Goal: Information Seeking & Learning: Learn about a topic

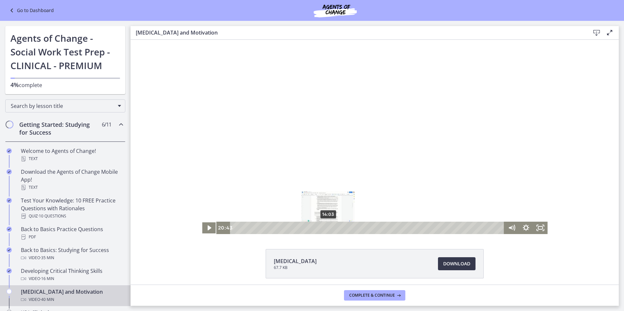
scroll to position [46, 0]
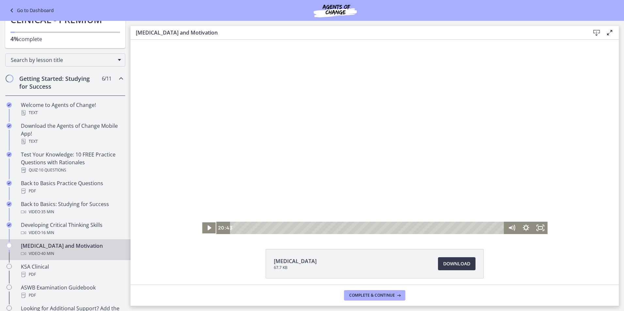
click at [209, 226] on icon "Play Video" at bounding box center [209, 228] width 14 height 12
click at [202, 229] on icon "Pause" at bounding box center [208, 228] width 17 height 15
click at [258, 131] on div at bounding box center [375, 137] width 346 height 194
click at [462, 174] on div at bounding box center [375, 137] width 346 height 194
click at [439, 153] on div at bounding box center [375, 137] width 346 height 194
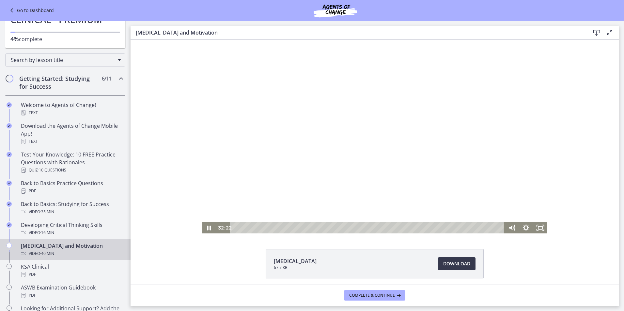
click at [298, 128] on div at bounding box center [375, 137] width 346 height 194
click at [321, 111] on div at bounding box center [375, 137] width 346 height 194
click at [313, 146] on div at bounding box center [375, 137] width 346 height 194
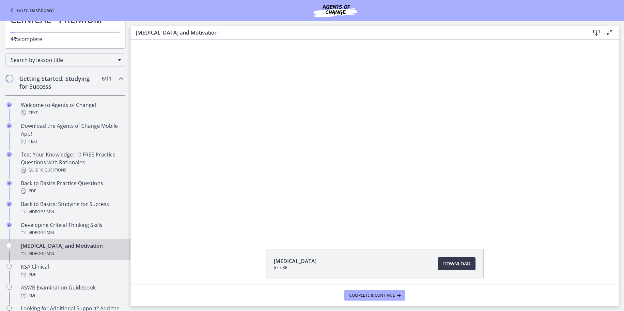
click at [314, 146] on div at bounding box center [375, 137] width 346 height 194
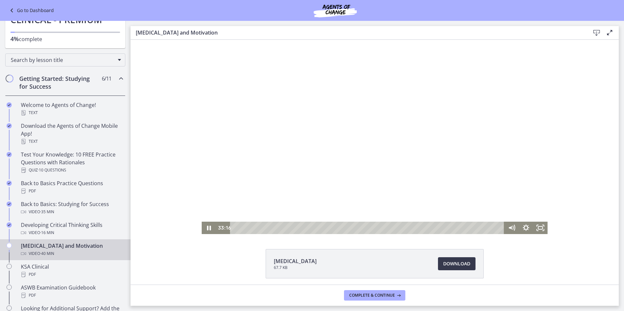
click at [392, 82] on div at bounding box center [375, 137] width 346 height 194
click at [204, 227] on icon "Play Video" at bounding box center [209, 228] width 17 height 15
click at [320, 143] on div at bounding box center [375, 137] width 346 height 194
click at [390, 165] on div at bounding box center [375, 137] width 346 height 194
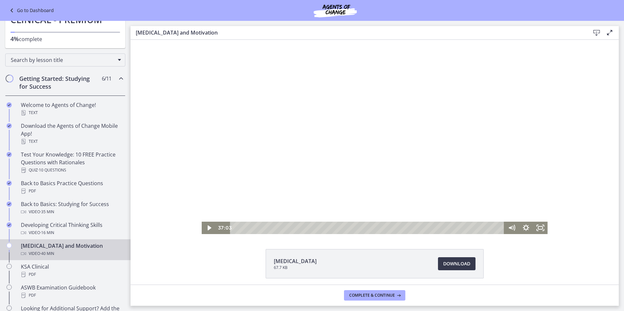
click at [381, 146] on div at bounding box center [375, 137] width 346 height 194
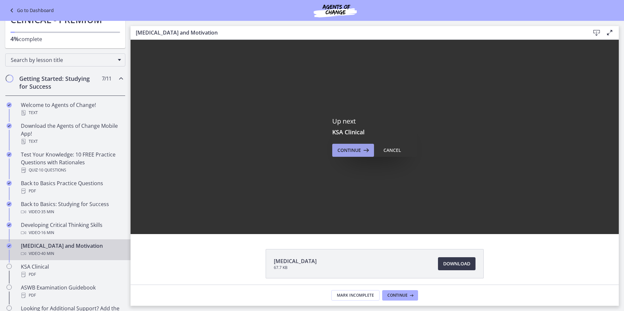
click at [356, 149] on span "Continue" at bounding box center [348, 150] width 23 height 8
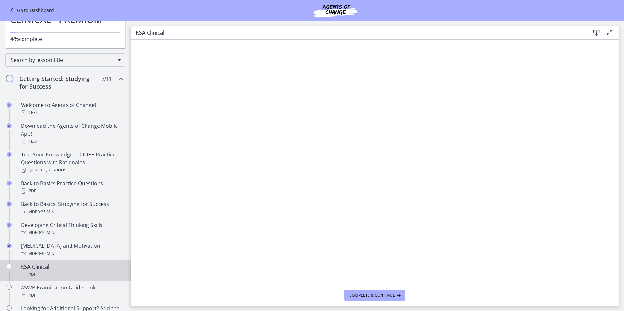
drag, startPoint x: 339, startPoint y: 289, endPoint x: 596, endPoint y: 31, distance: 364.1
click at [596, 31] on icon at bounding box center [597, 33] width 8 height 8
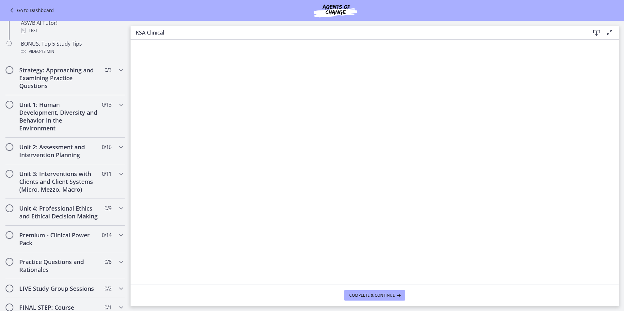
scroll to position [209, 0]
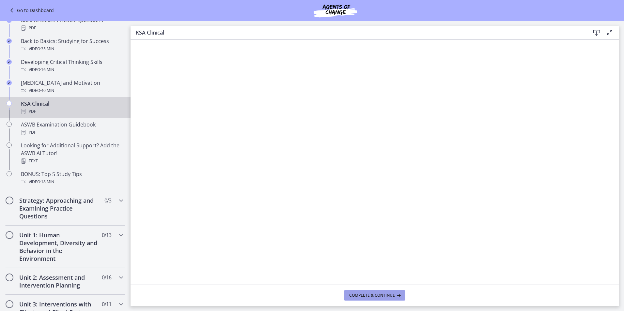
click at [393, 293] on span "Complete & continue" at bounding box center [372, 295] width 46 height 5
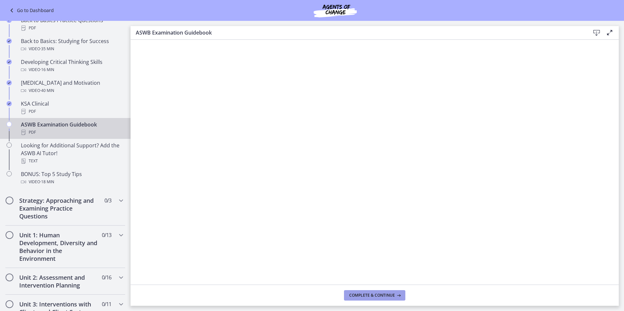
click at [361, 293] on span "Complete & continue" at bounding box center [372, 295] width 46 height 5
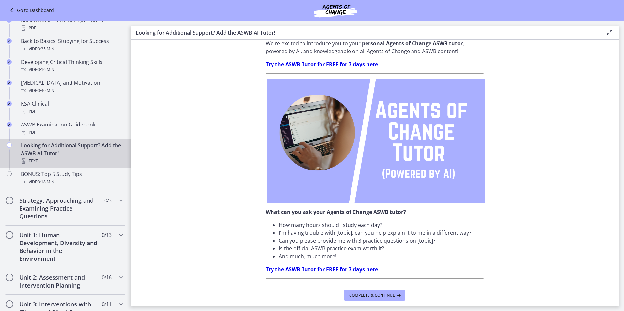
scroll to position [196, 0]
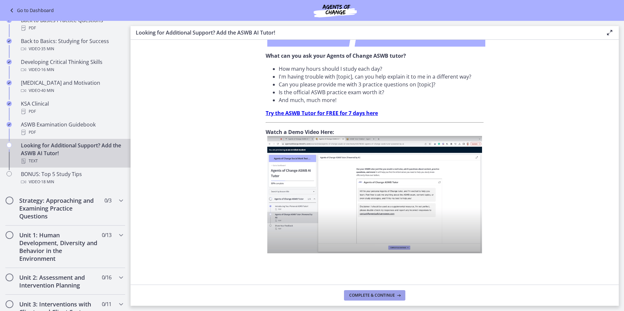
click at [378, 293] on span "Complete & continue" at bounding box center [372, 295] width 46 height 5
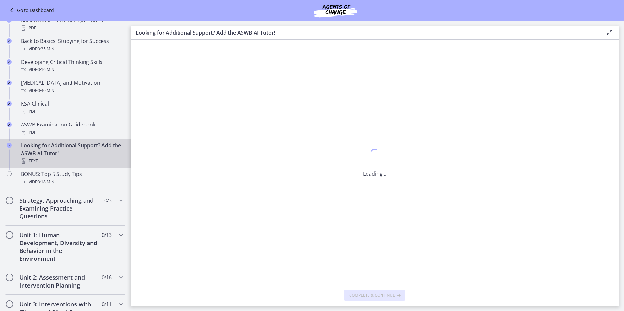
scroll to position [0, 0]
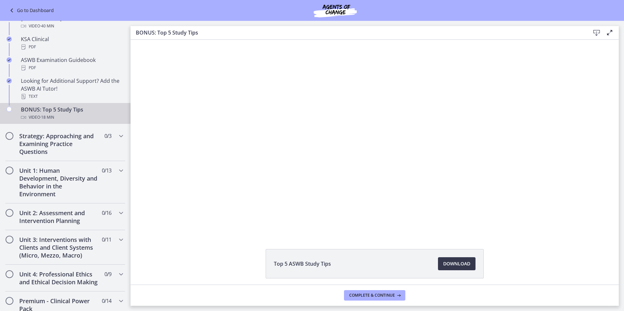
scroll to position [274, 0]
click at [117, 167] on icon "Chapters" at bounding box center [121, 170] width 8 height 8
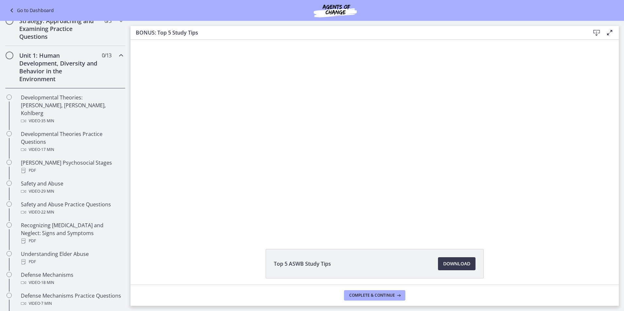
scroll to position [0, 0]
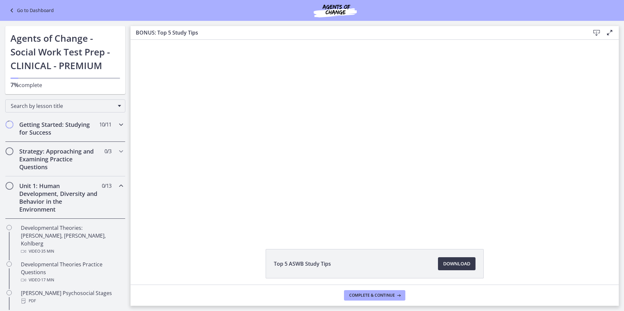
click at [117, 126] on icon "Chapters" at bounding box center [121, 125] width 8 height 8
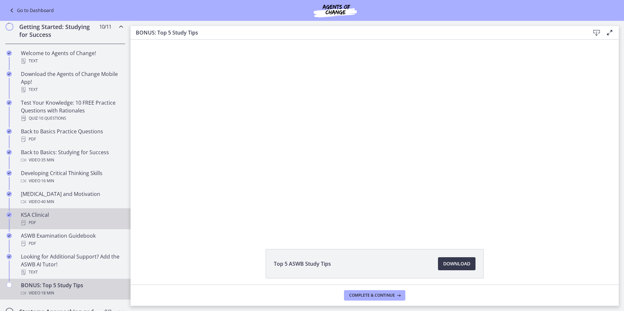
scroll to position [196, 0]
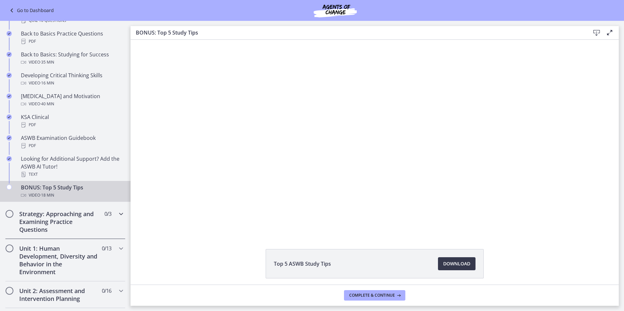
click at [117, 216] on icon "Chapters" at bounding box center [121, 214] width 8 height 8
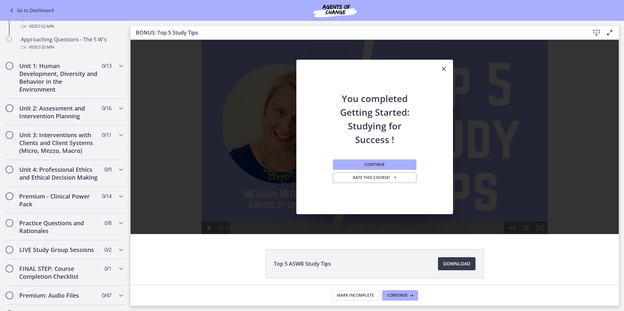
scroll to position [0, 0]
click at [384, 163] on button "Continue" at bounding box center [375, 165] width 84 height 10
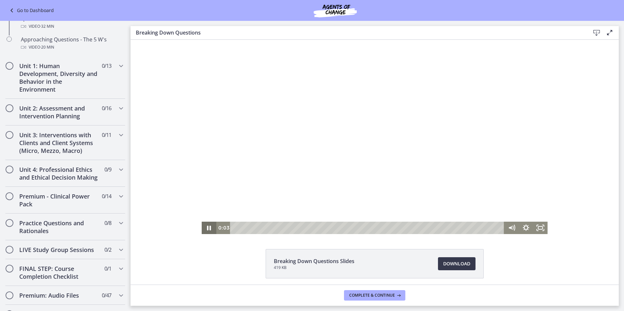
click at [208, 228] on icon "Pause" at bounding box center [209, 228] width 4 height 5
